Goal: Obtain resource: Download file/media

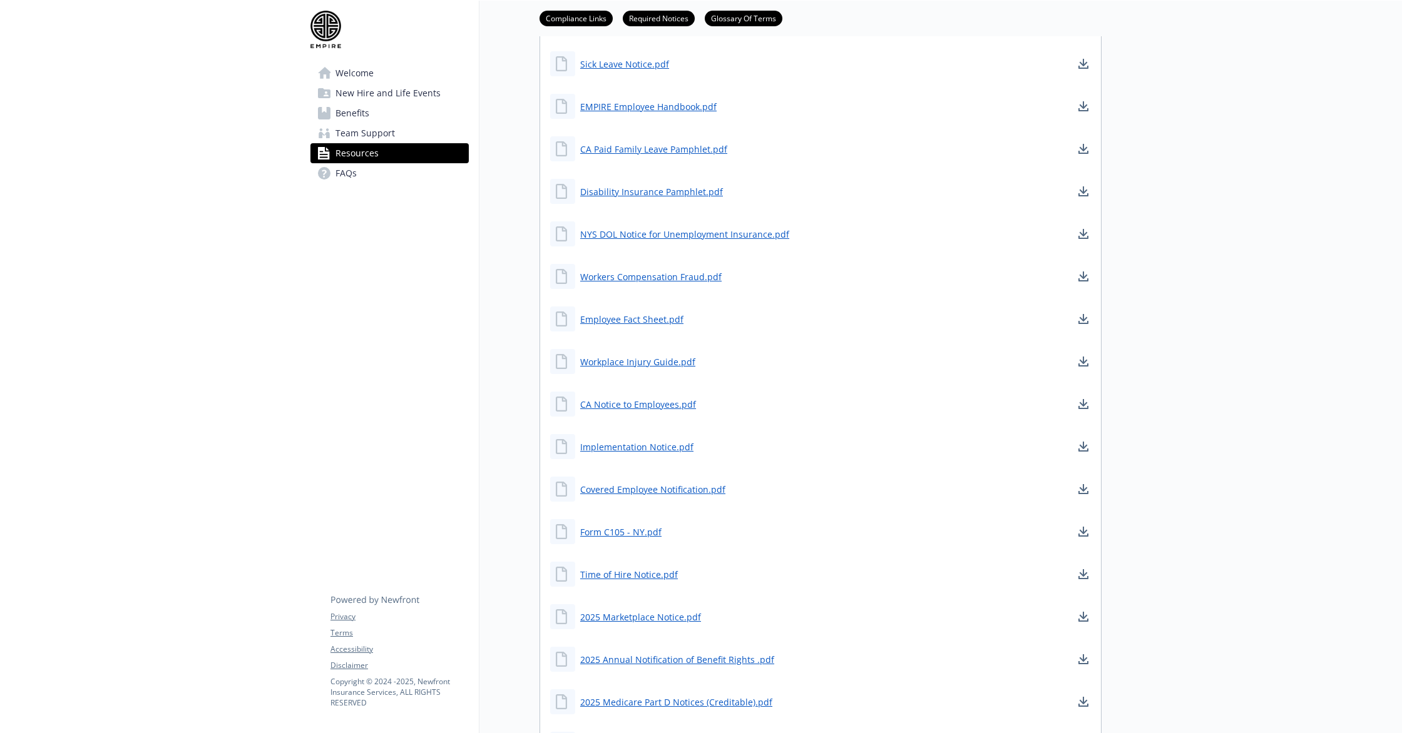
scroll to position [594, 0]
click at [623, 65] on link "Sick Leave Notice.pdf" at bounding box center [625, 67] width 91 height 16
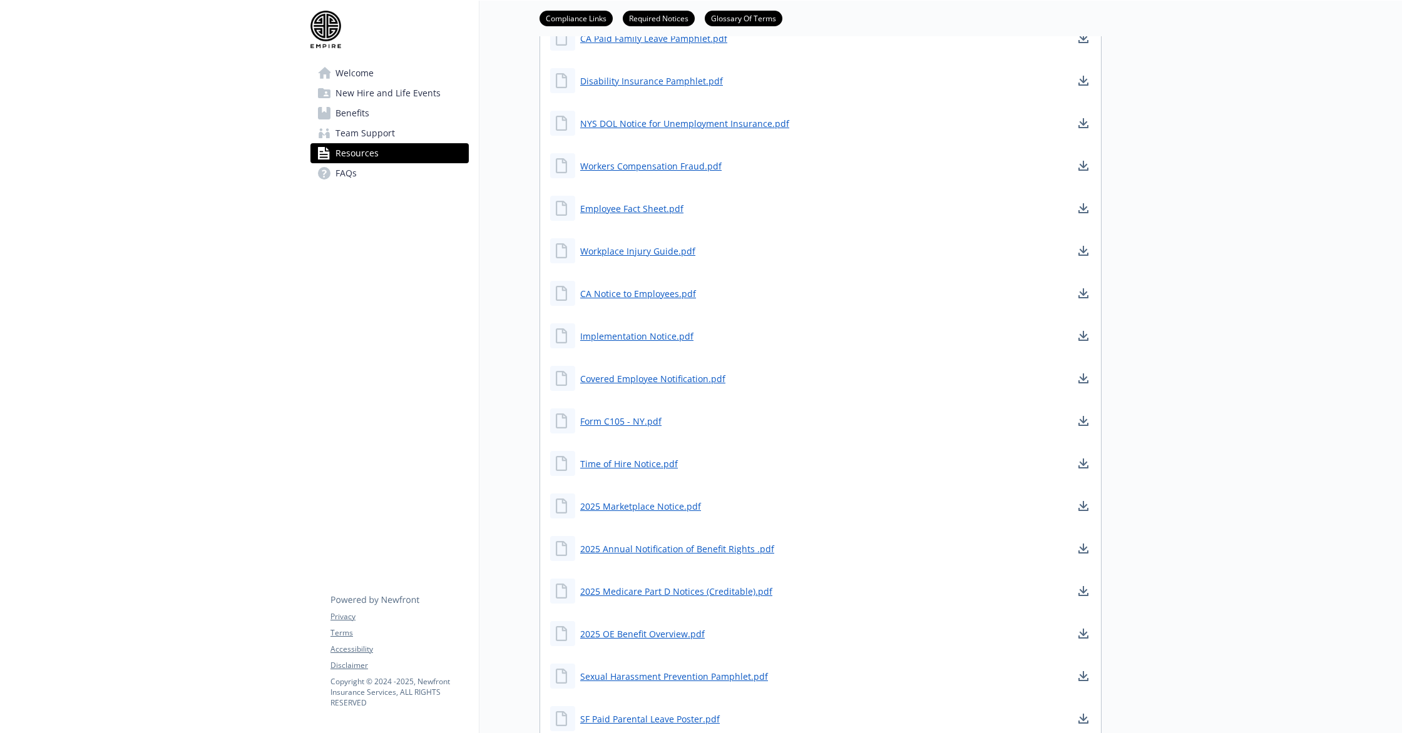
scroll to position [720, 0]
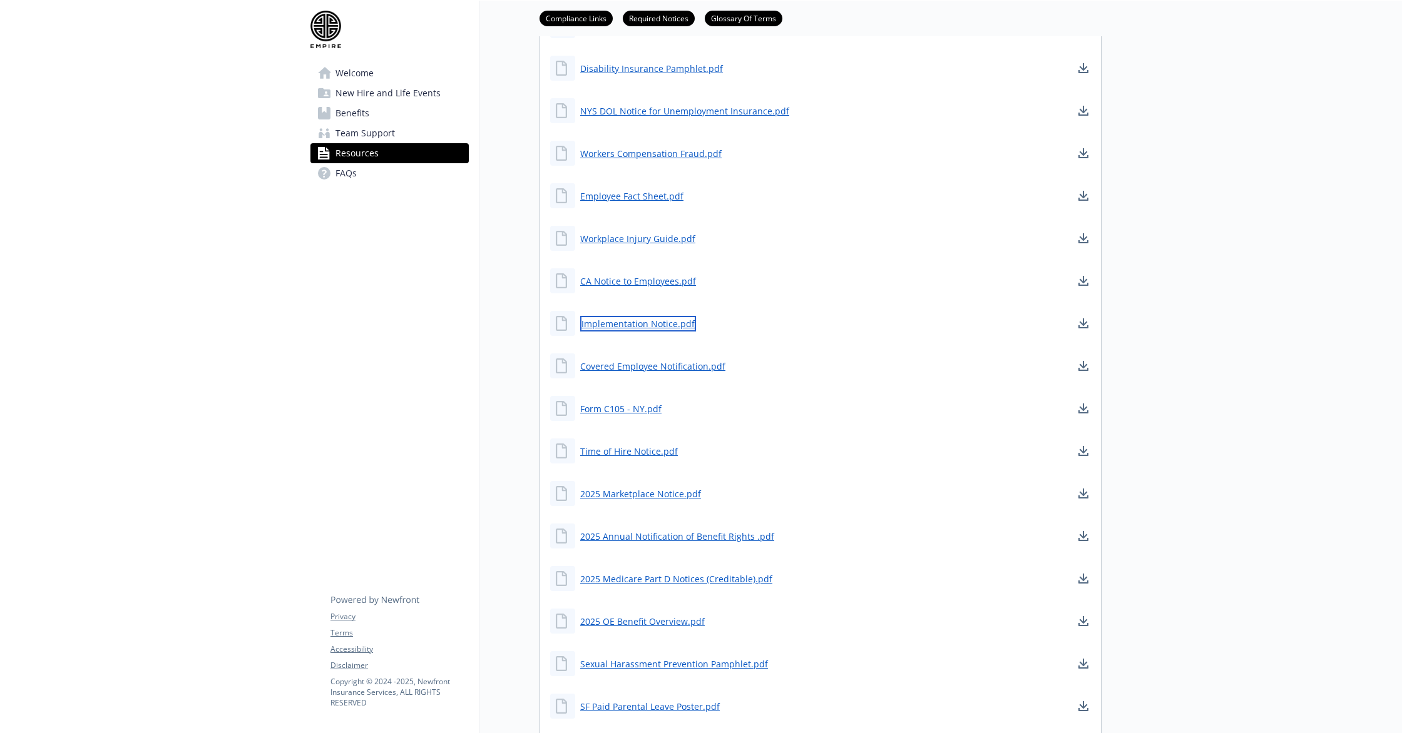
click at [639, 329] on link "Implementation Notice.pdf" at bounding box center [638, 324] width 116 height 16
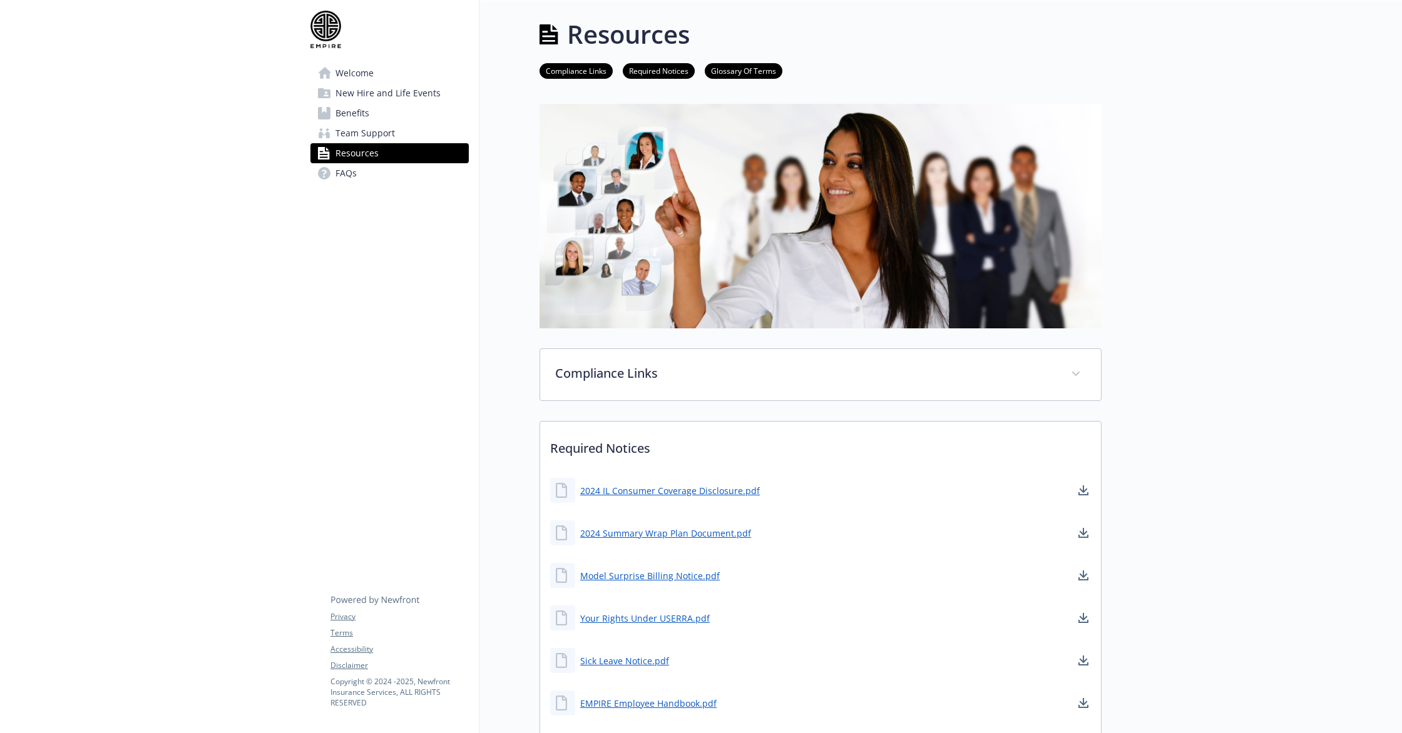
scroll to position [233, 0]
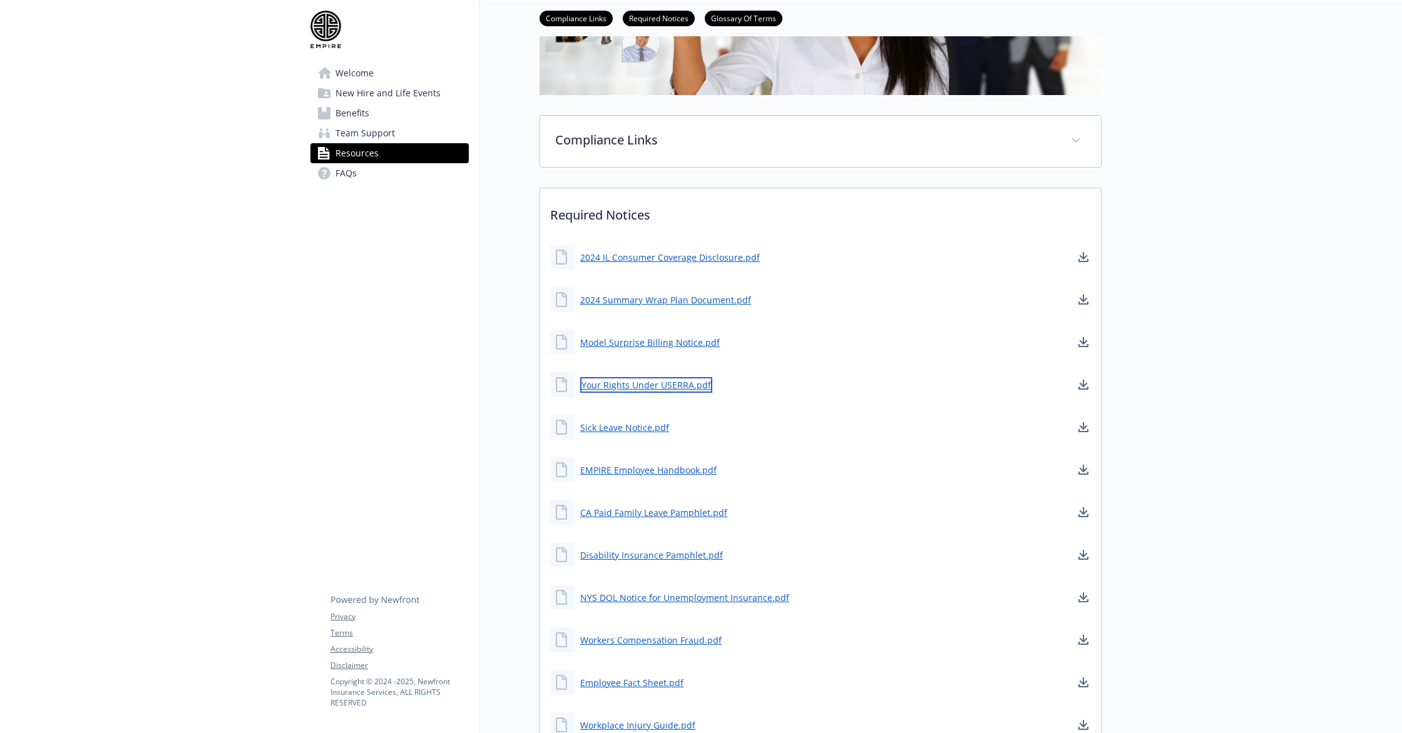
click at [677, 383] on link "Your Rights Under USERRA.pdf" at bounding box center [646, 385] width 132 height 16
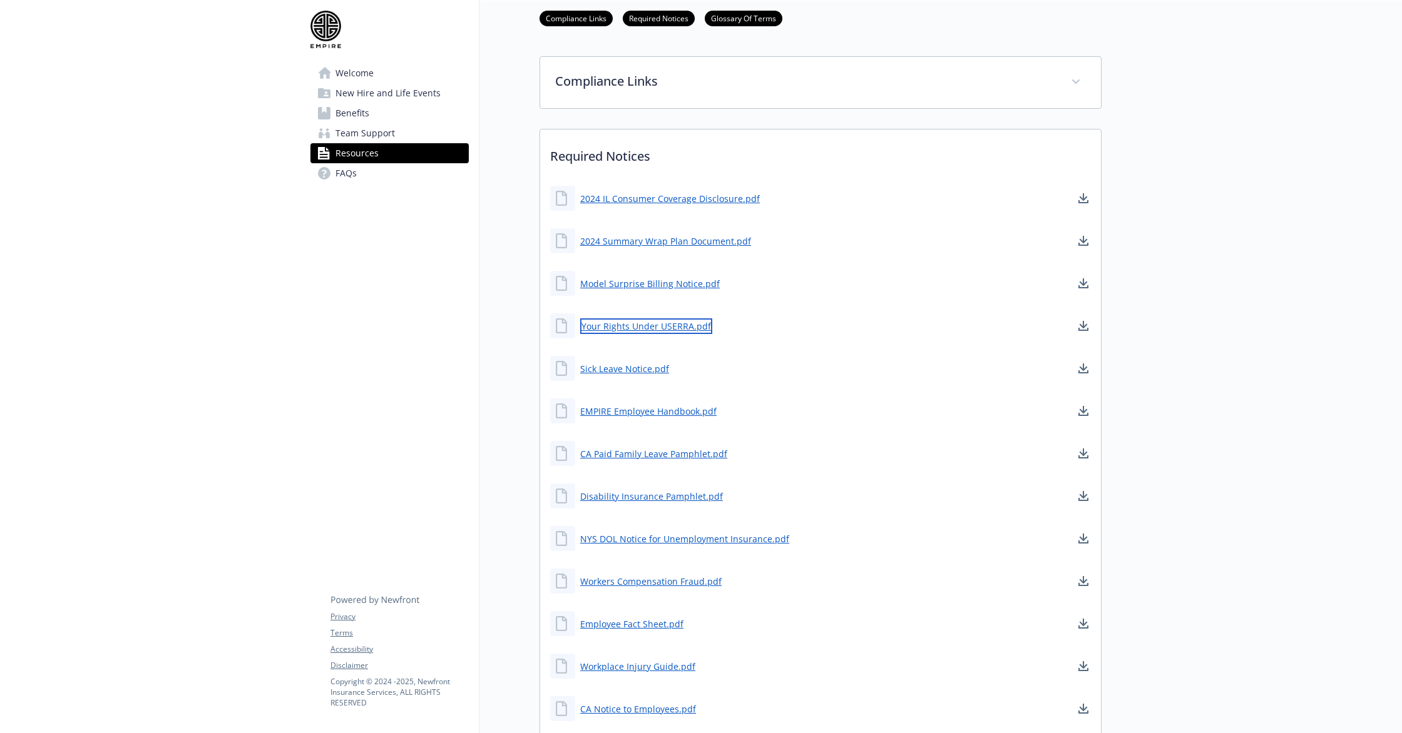
scroll to position [294, 0]
click at [646, 409] on link "EMPIRE Employee Handbook.pdf" at bounding box center [649, 410] width 139 height 16
